Goal: Information Seeking & Learning: Check status

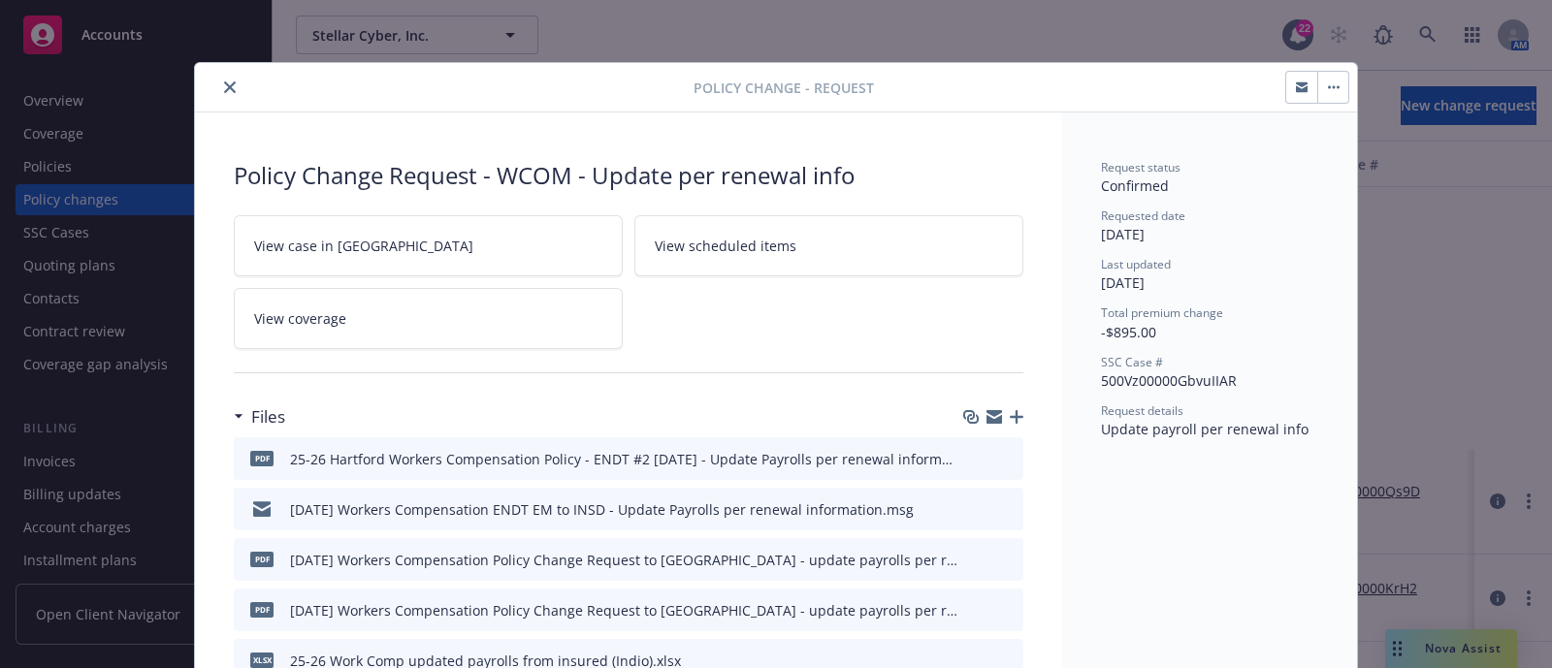
scroll to position [57, 0]
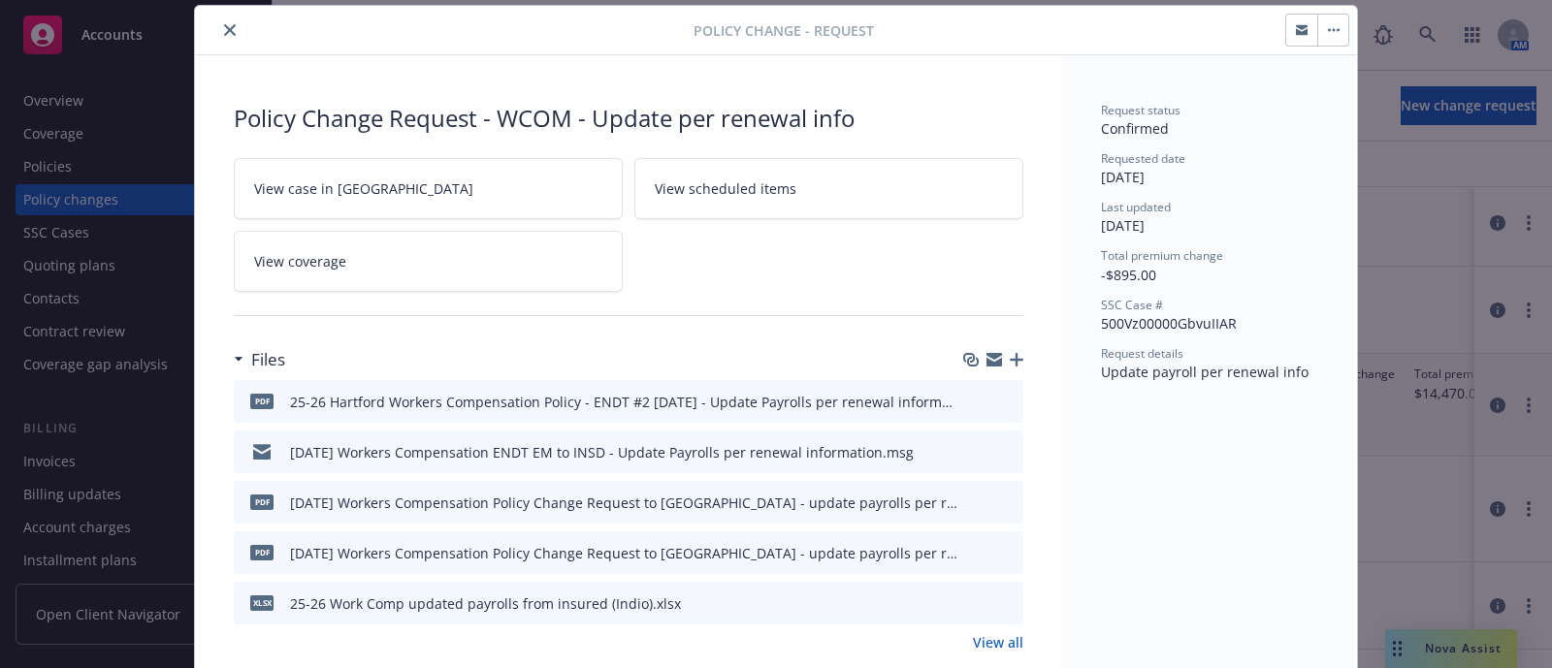
click at [207, 24] on div at bounding box center [448, 29] width 491 height 23
click at [218, 19] on button "close" at bounding box center [229, 29] width 23 height 23
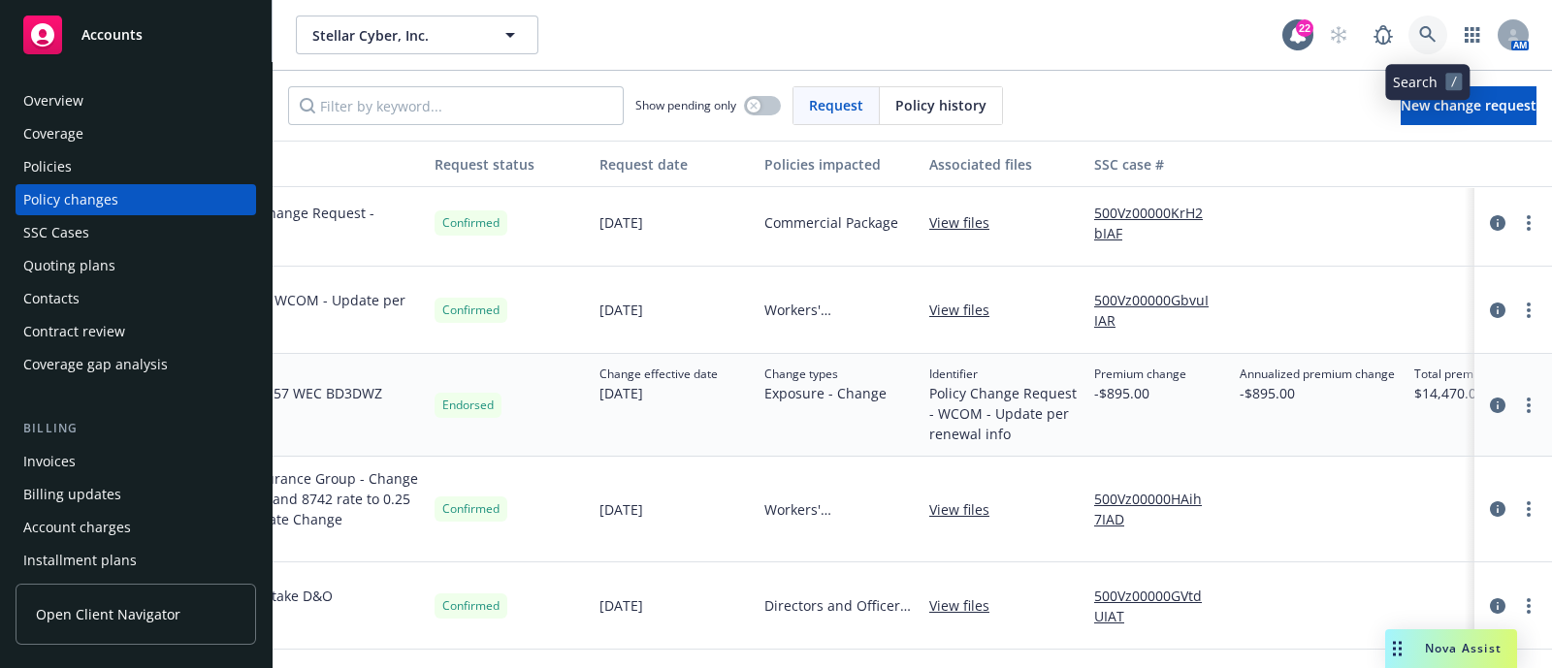
click at [1426, 32] on icon at bounding box center [1427, 34] width 17 height 17
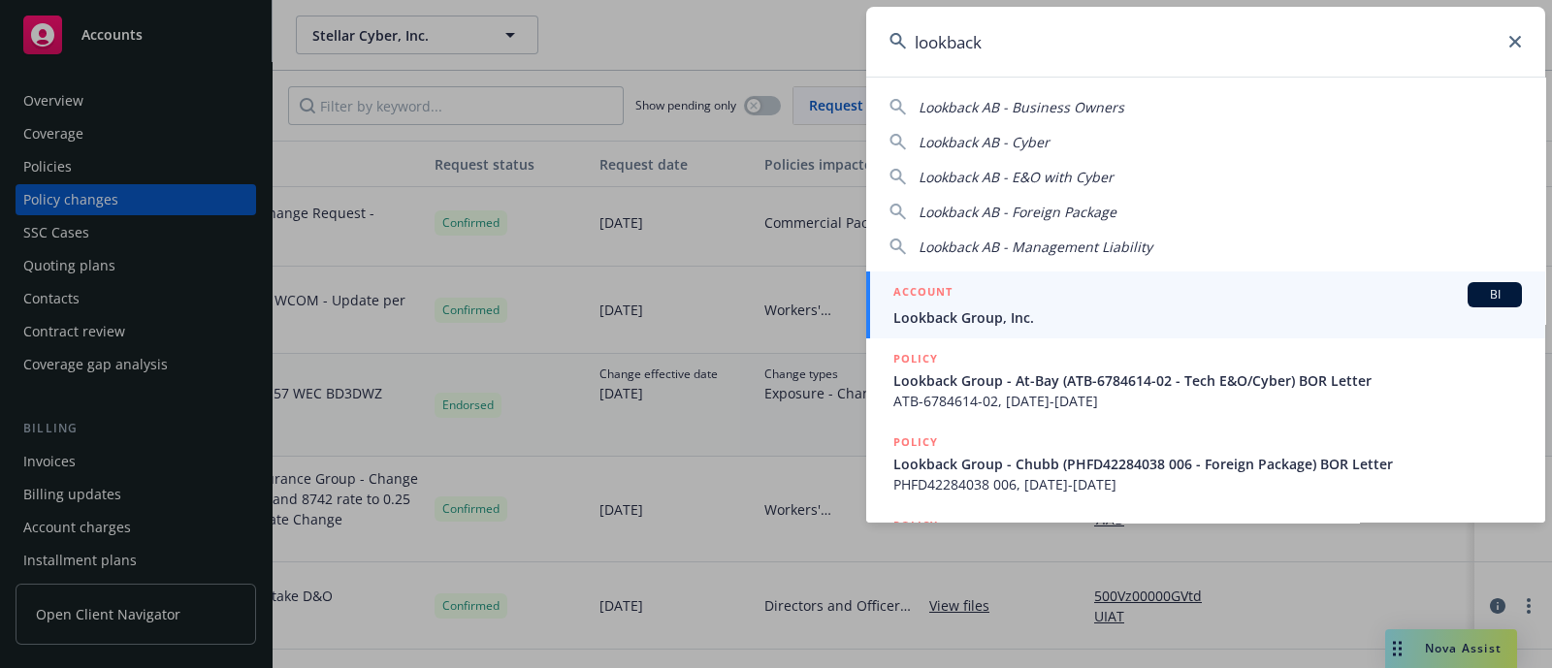
type input "lookback"
click at [974, 298] on div "ACCOUNT BI" at bounding box center [1207, 294] width 628 height 25
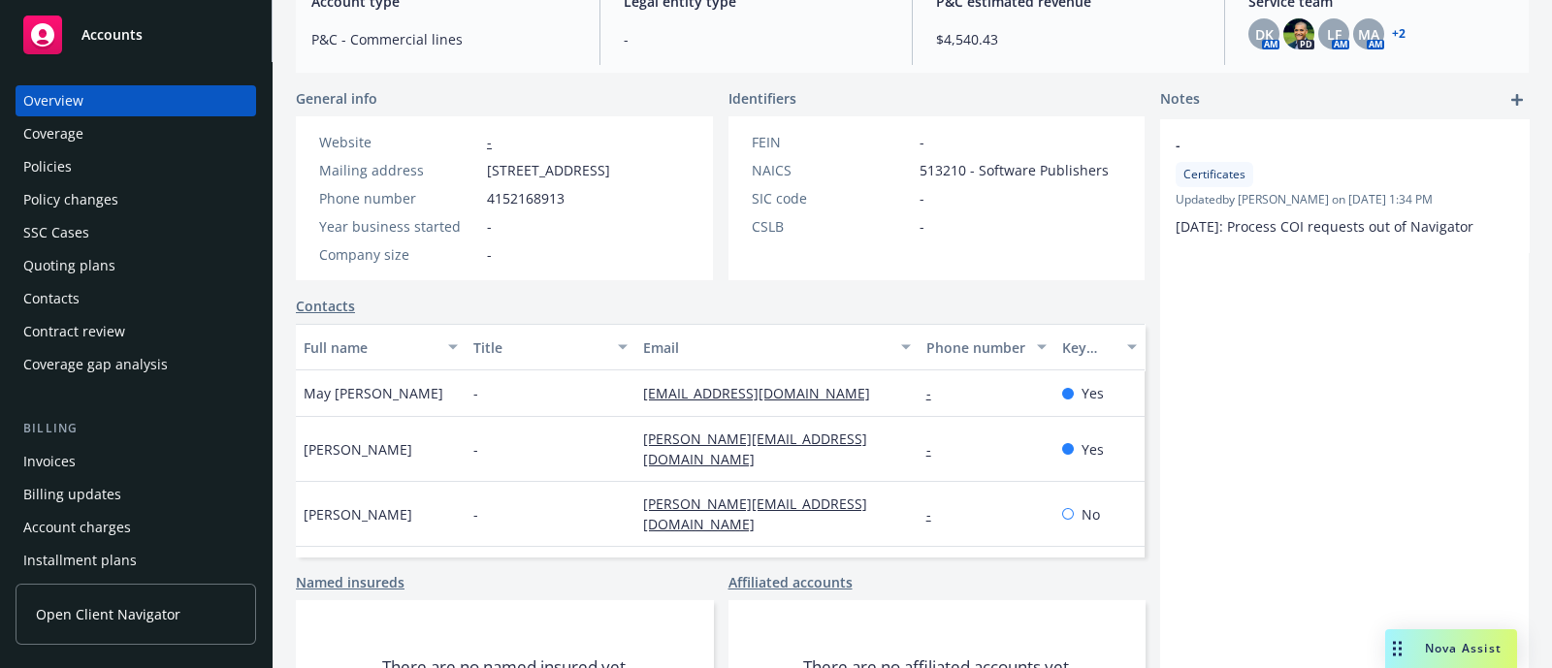
scroll to position [39, 0]
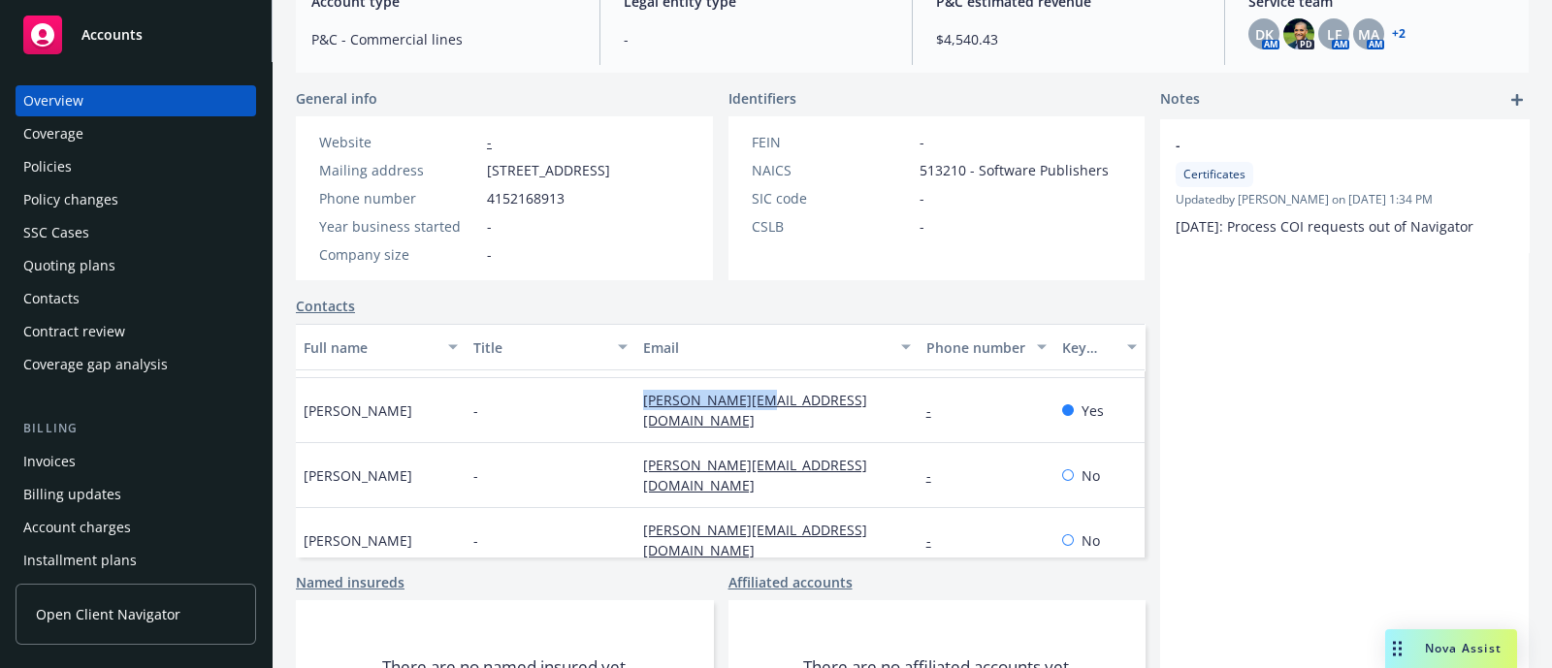
drag, startPoint x: 789, startPoint y: 415, endPoint x: 614, endPoint y: 418, distance: 175.5
click at [614, 418] on div "Carl Littke - [EMAIL_ADDRESS][DOMAIN_NAME] - Yes" at bounding box center [720, 410] width 849 height 65
click at [818, 411] on div "[PERSON_NAME][EMAIL_ADDRESS][DOMAIN_NAME]" at bounding box center [776, 410] width 283 height 65
drag, startPoint x: 810, startPoint y: 423, endPoint x: 611, endPoint y: 408, distance: 199.3
click at [611, 408] on div "Carl Littke - [EMAIL_ADDRESS][DOMAIN_NAME] - Yes" at bounding box center [720, 410] width 849 height 65
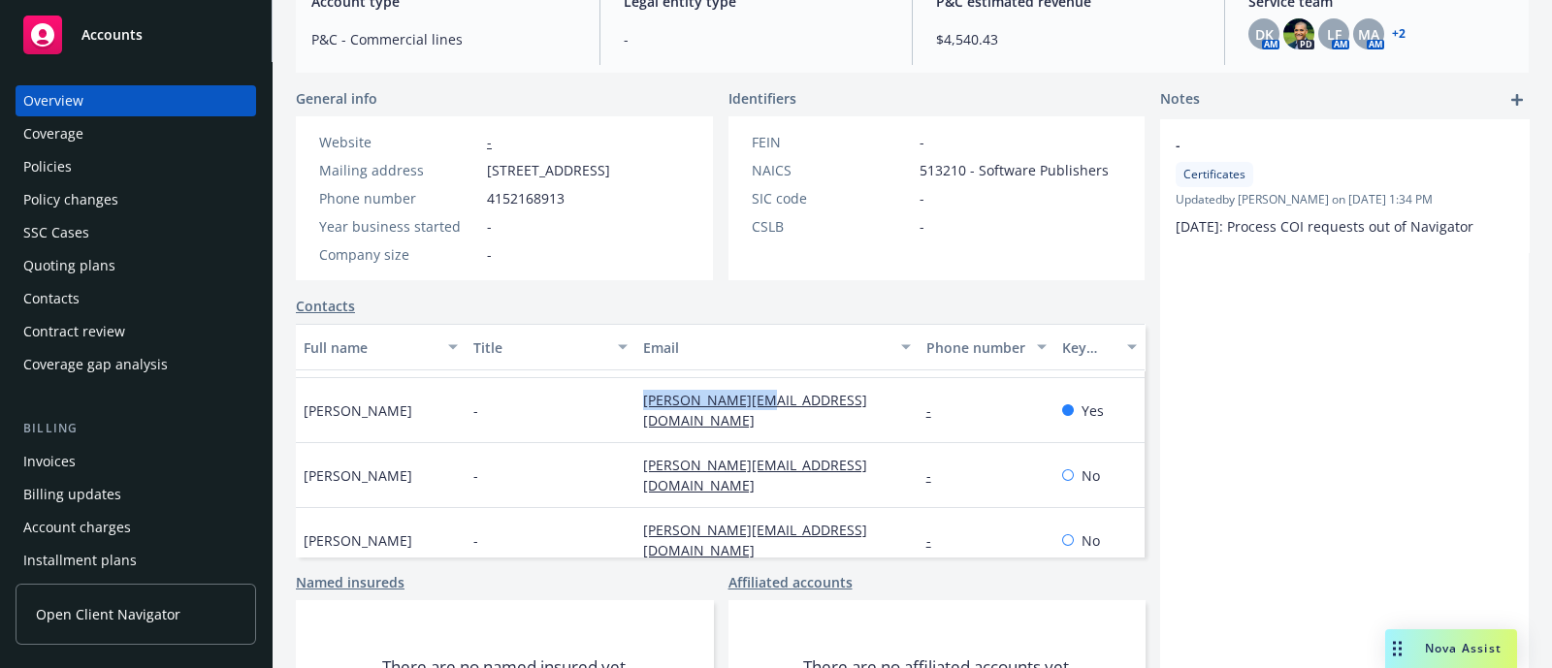
copy div "[PERSON_NAME][EMAIL_ADDRESS][DOMAIN_NAME]"
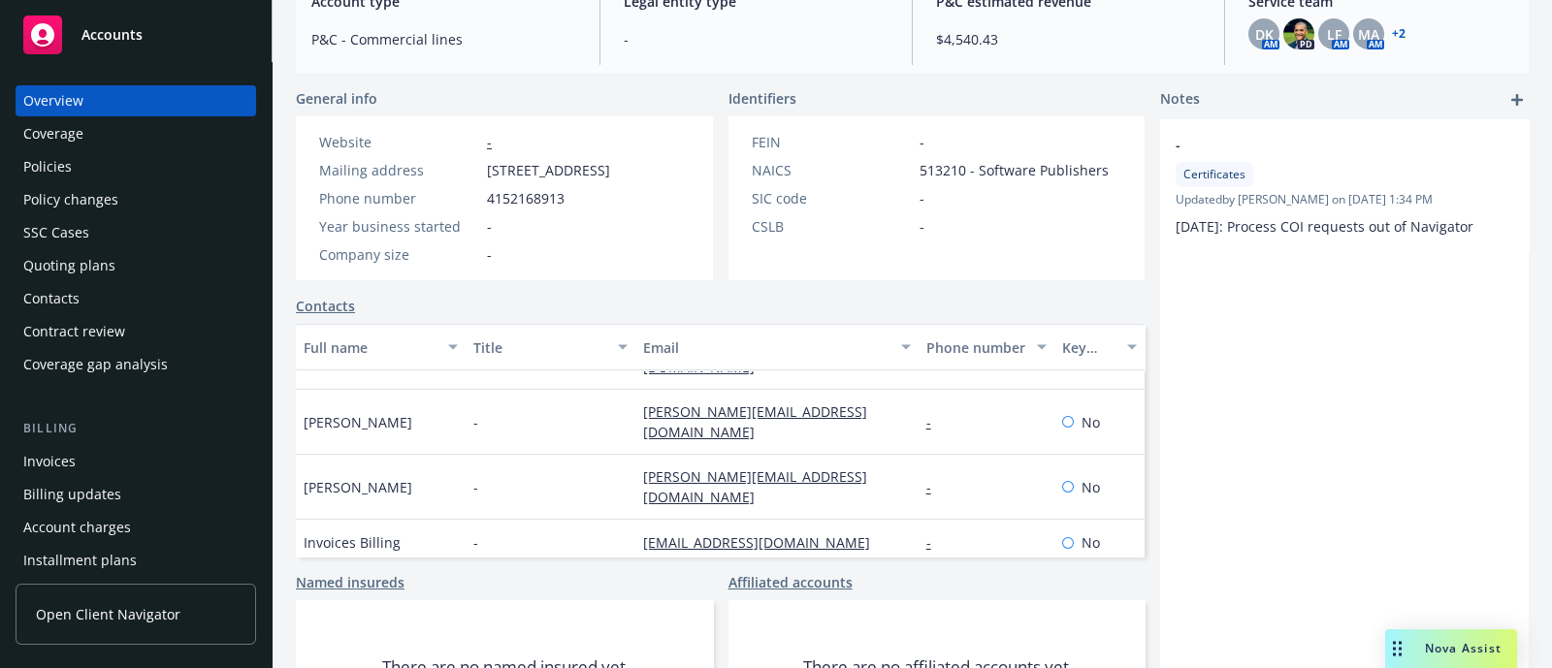
drag, startPoint x: 852, startPoint y: 546, endPoint x: 616, endPoint y: 543, distance: 236.6
click at [616, 566] on div "[PERSON_NAME] [PERSON_NAME] - [PERSON_NAME][EMAIL_ADDRESS][DOMAIN_NAME] - No" at bounding box center [720, 608] width 849 height 85
copy div "[PERSON_NAME][EMAIL_ADDRESS][DOMAIN_NAME]"
drag, startPoint x: 828, startPoint y: 508, endPoint x: 593, endPoint y: 514, distance: 235.7
click at [593, 520] on div "Invoices Billing - [EMAIL_ADDRESS][DOMAIN_NAME] - No" at bounding box center [720, 543] width 849 height 47
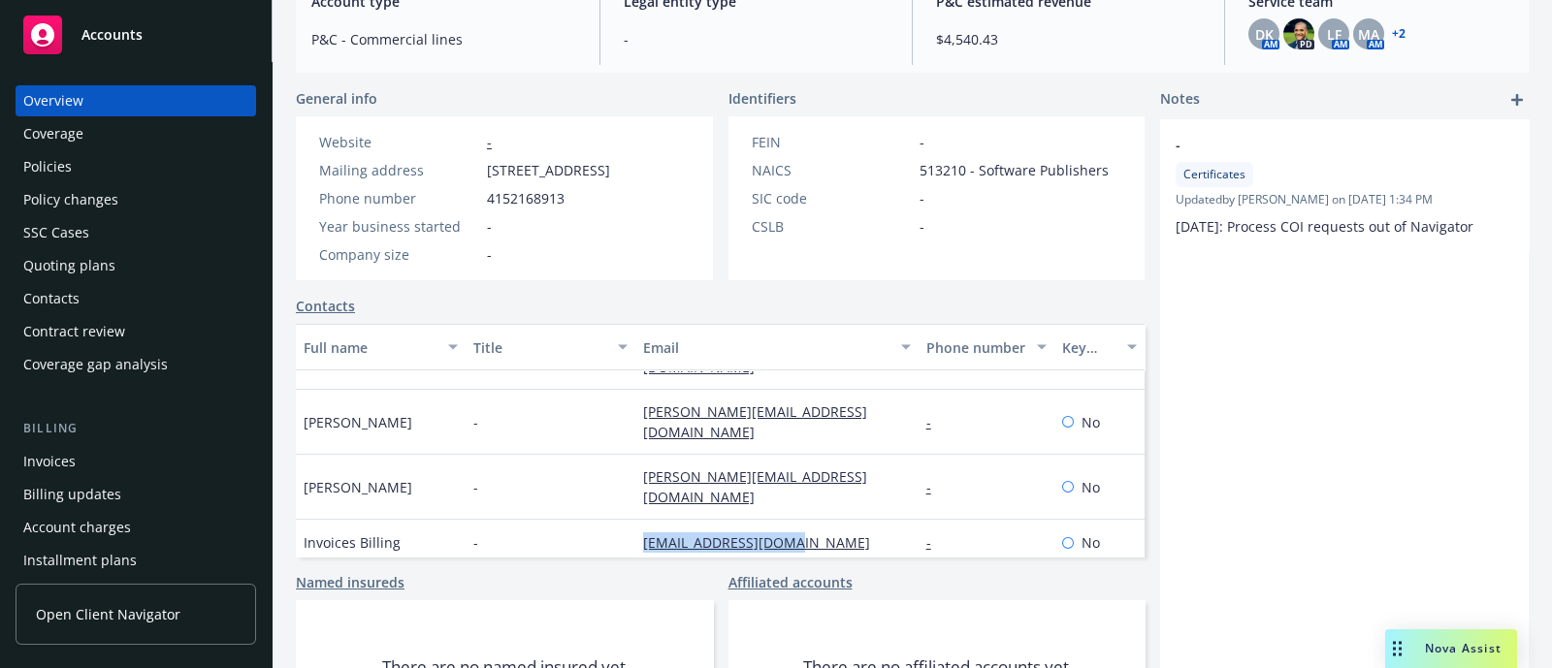
copy div "[EMAIL_ADDRESS][DOMAIN_NAME]"
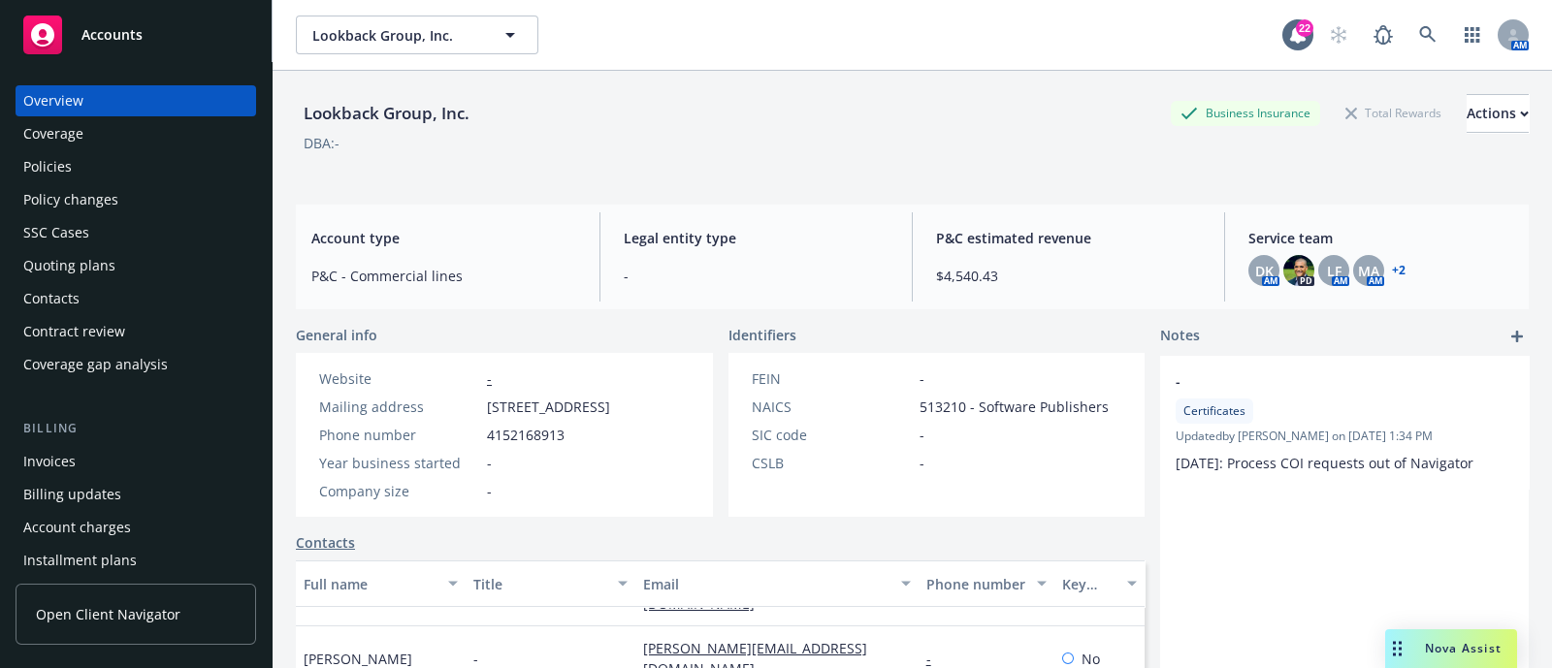
click at [157, 162] on div "Policies" at bounding box center [135, 166] width 225 height 31
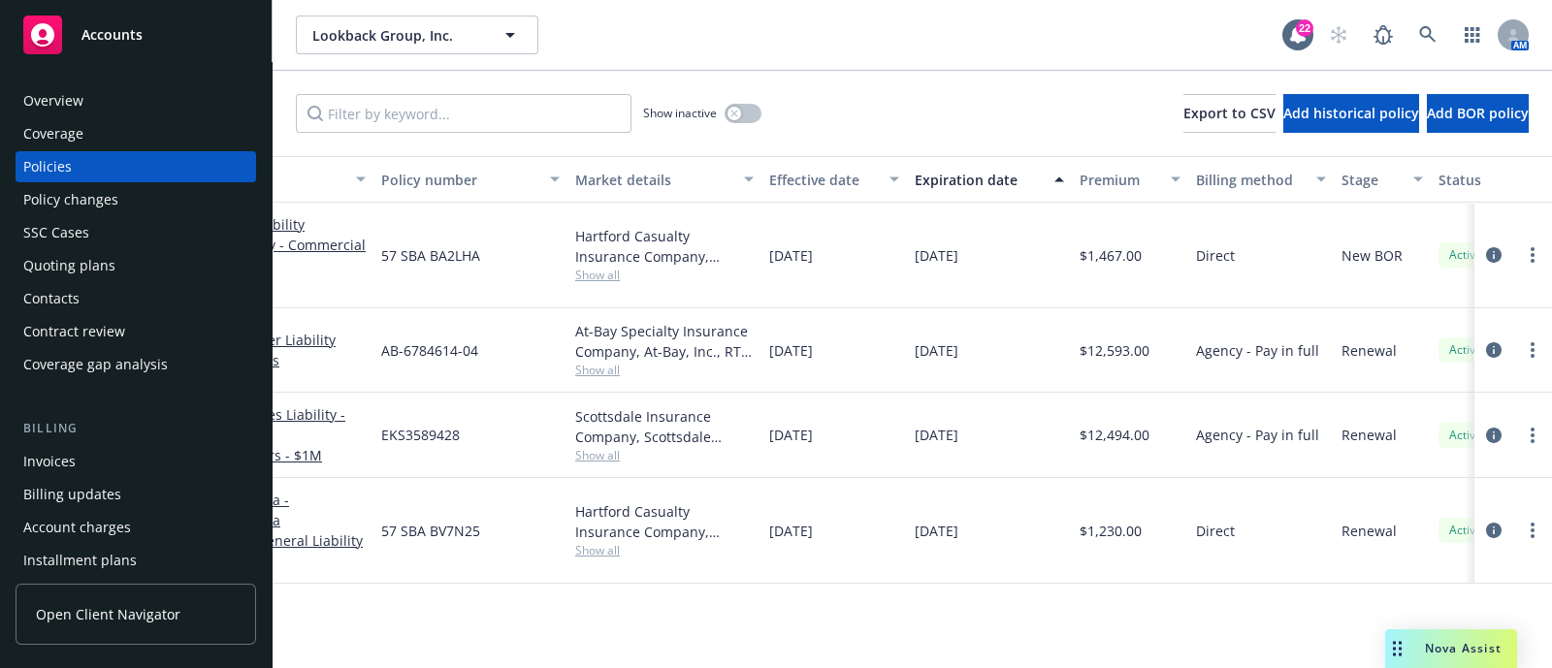
scroll to position [0, 288]
click at [1436, 35] on link at bounding box center [1427, 35] width 39 height 39
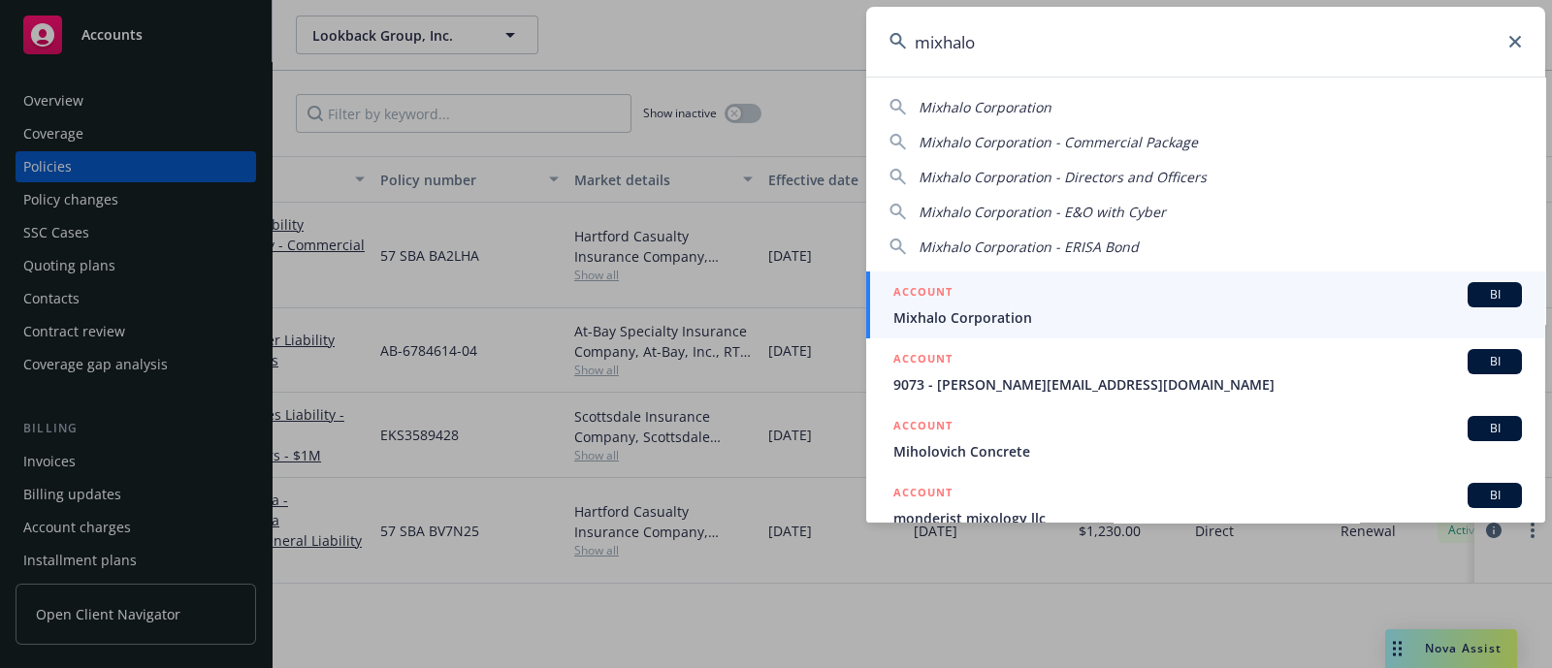
type input "mixhalo"
click at [1082, 293] on div "ACCOUNT BI" at bounding box center [1207, 294] width 628 height 25
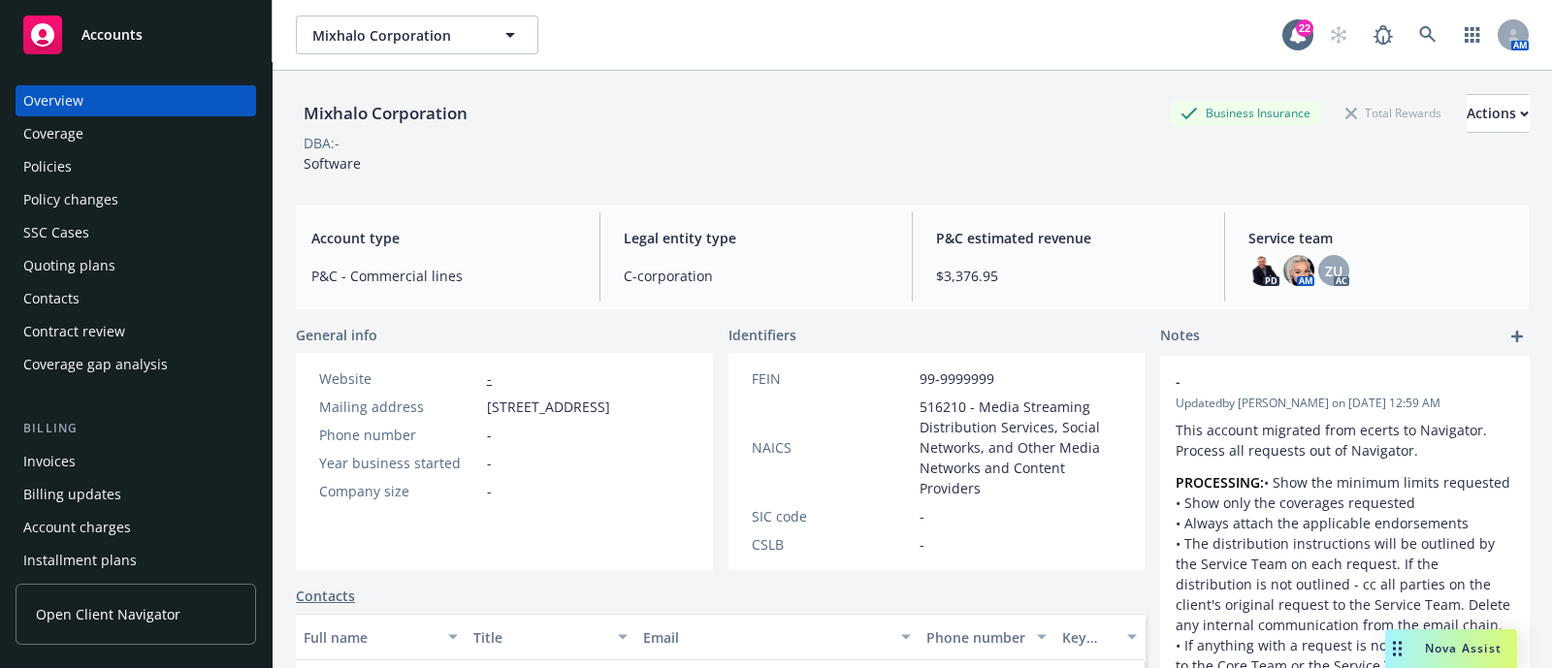
click at [122, 151] on div "Policies" at bounding box center [135, 166] width 225 height 31
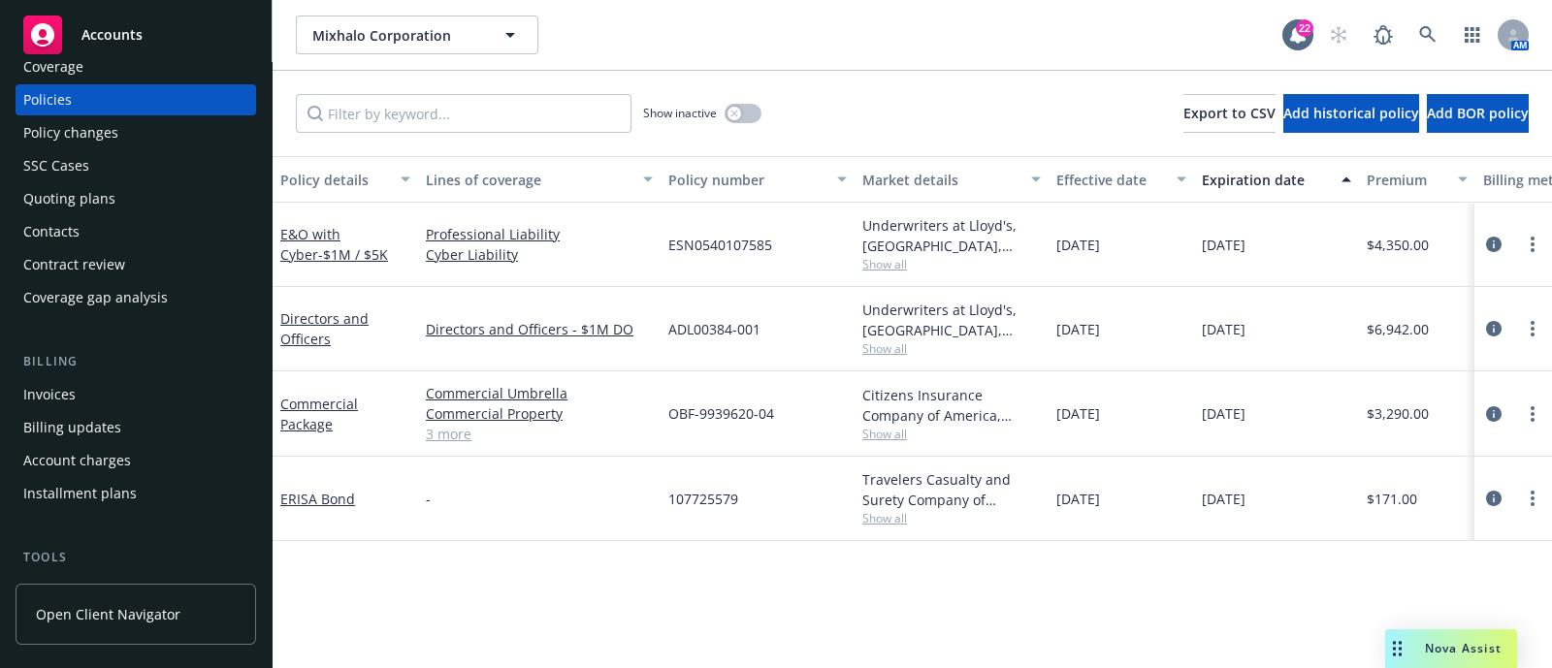
scroll to position [65, 0]
click at [102, 186] on div "Quoting plans" at bounding box center [69, 200] width 92 height 31
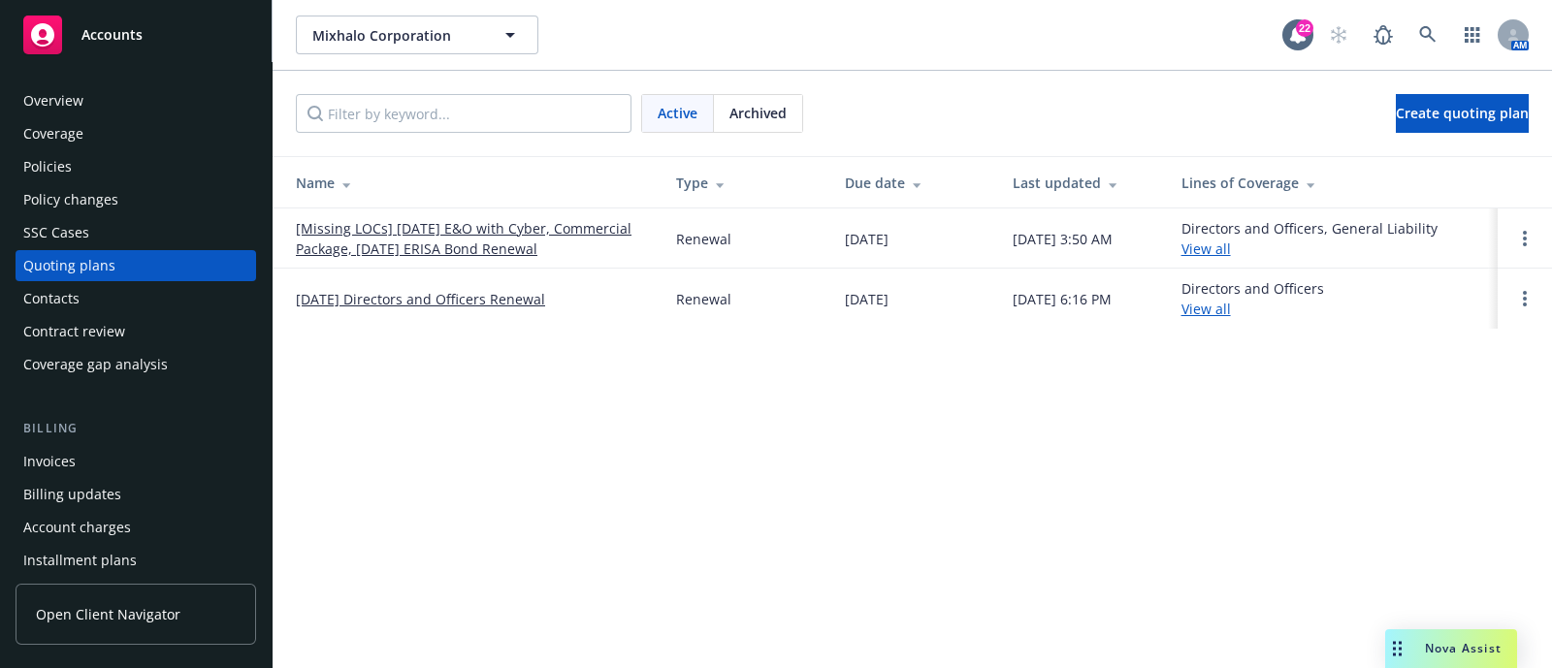
click at [360, 221] on link "[Missing LOCs] [DATE] E&O with Cyber, Commercial Package, [DATE] ERISA Bond Ren…" at bounding box center [470, 238] width 349 height 41
